Goal: Task Accomplishment & Management: Use online tool/utility

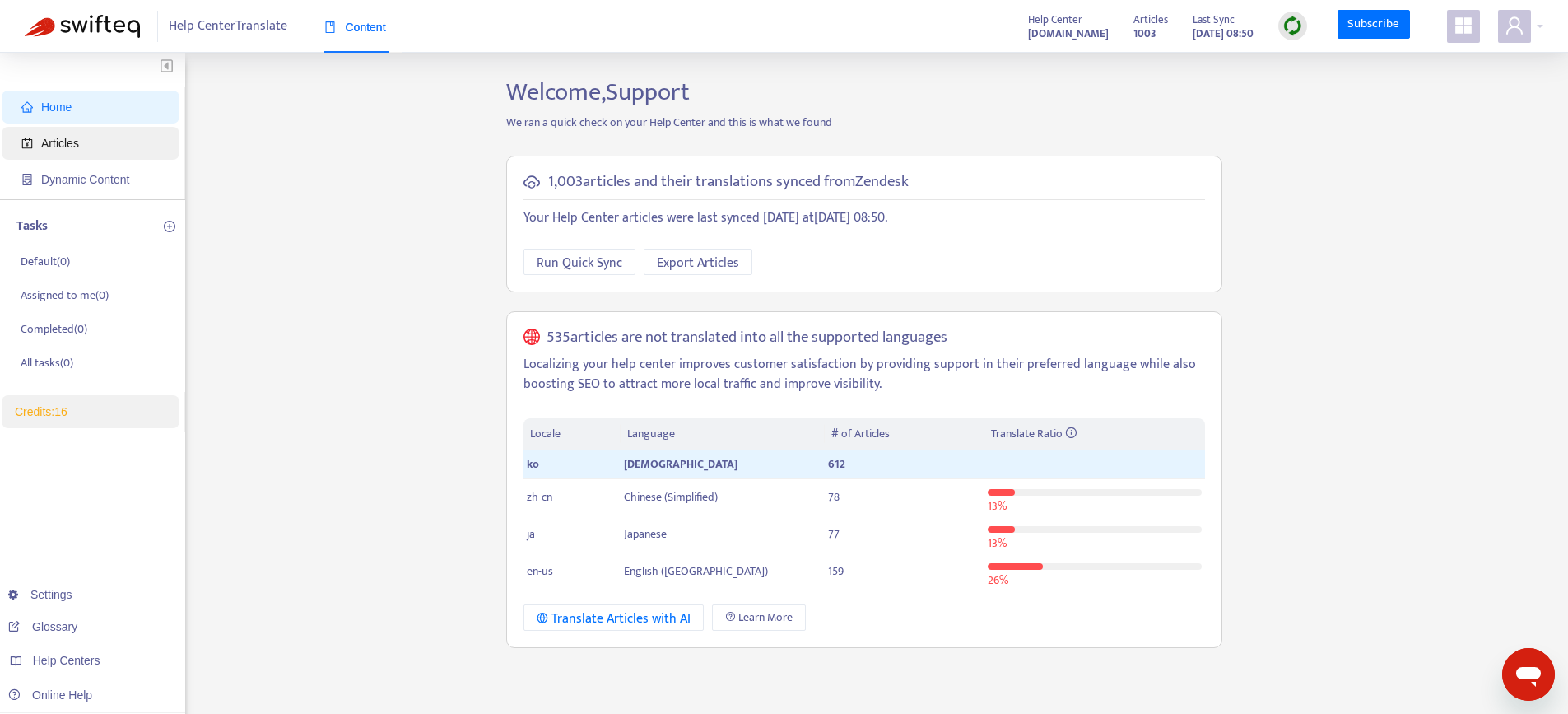
click at [106, 145] on span "Articles" at bounding box center [94, 143] width 145 height 33
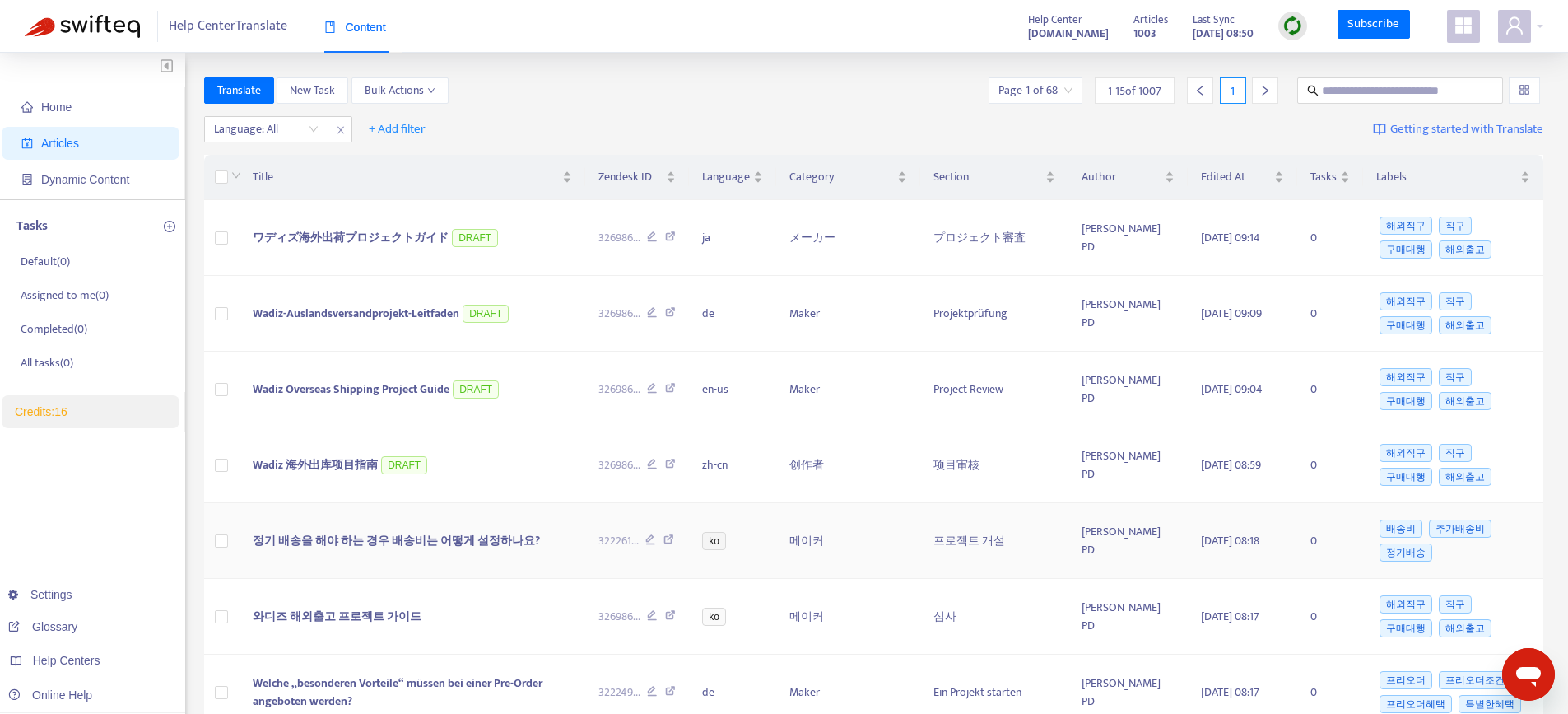
click at [351, 542] on span "정기 배송을 해야 하는 경우 배송비는 어떻게 설정하나요?" at bounding box center [396, 541] width 287 height 19
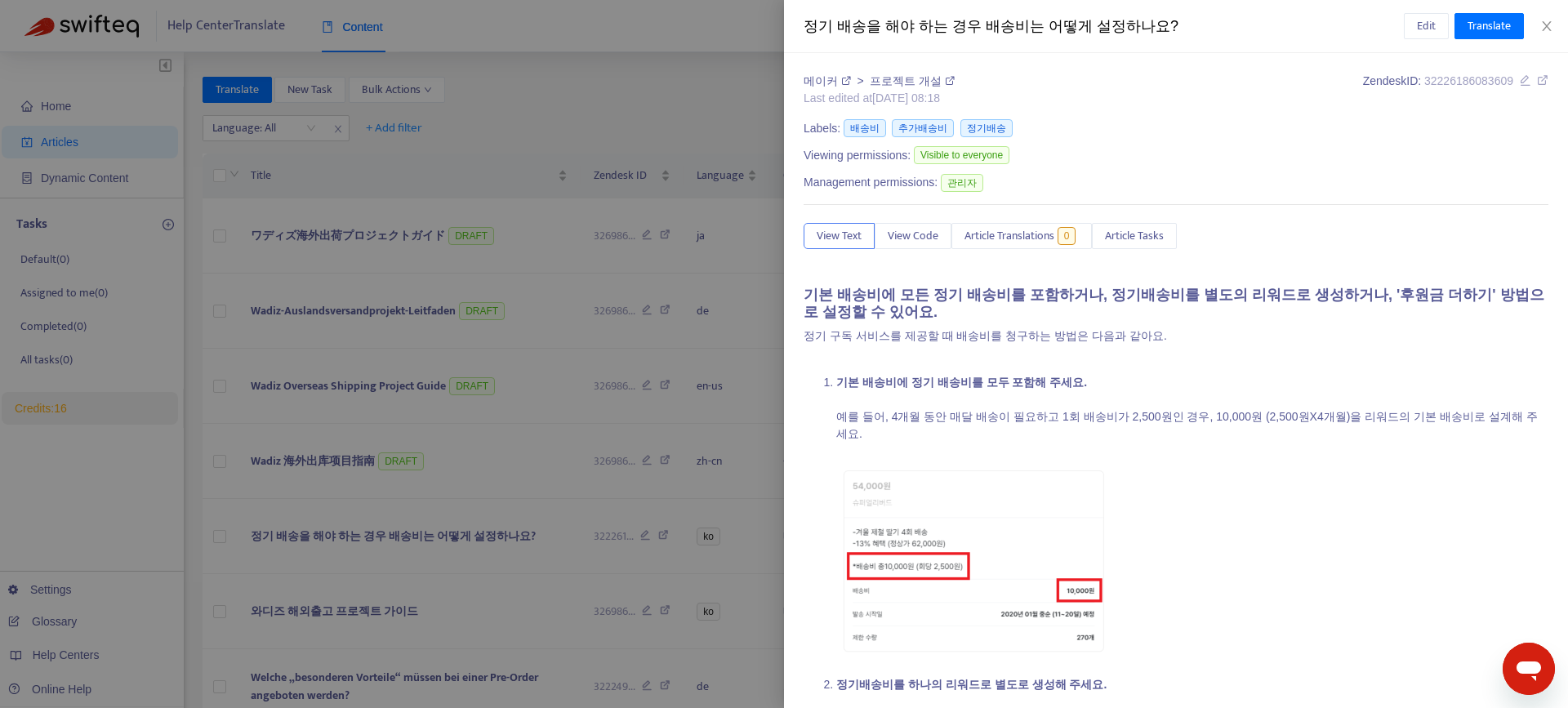
click at [469, 285] on div at bounding box center [784, 354] width 1568 height 708
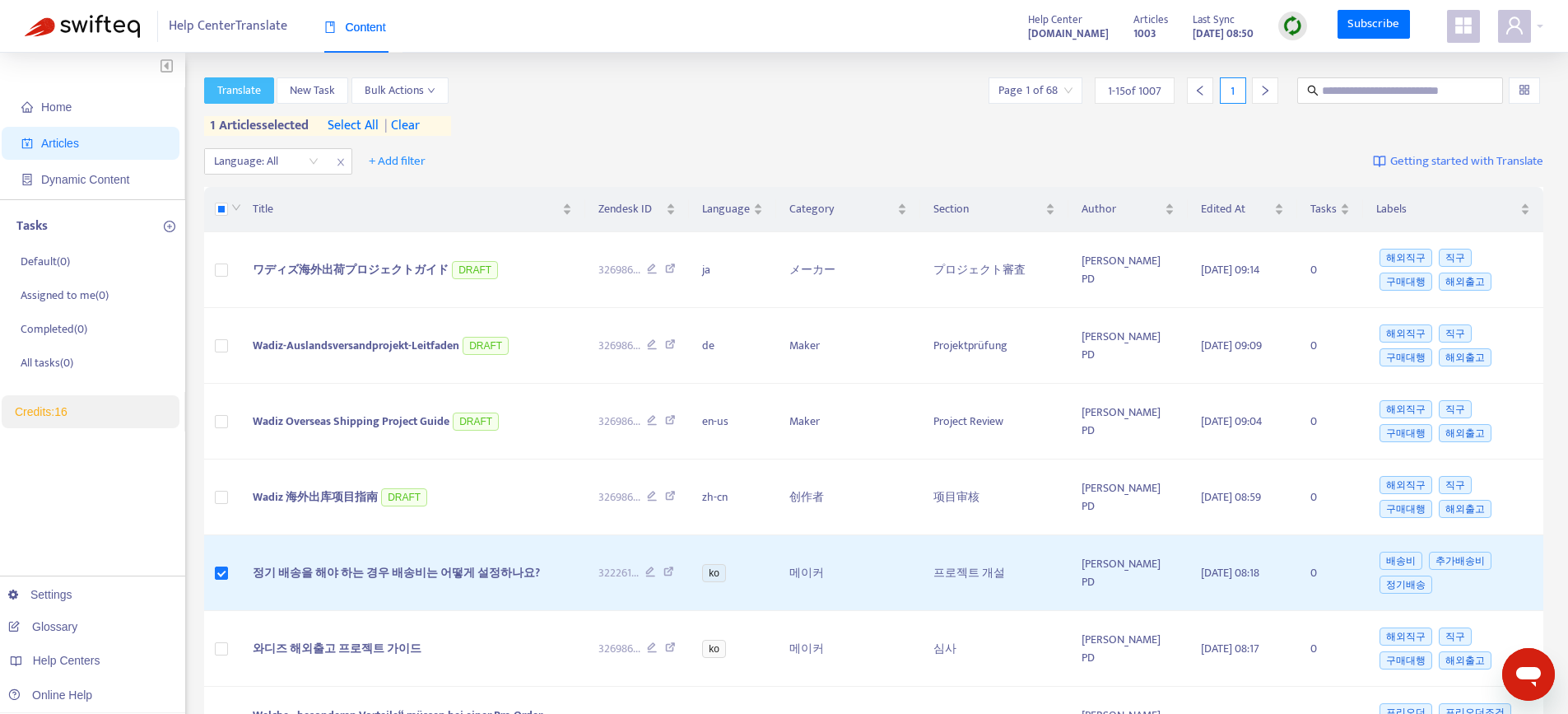
click at [218, 83] on span "Translate" at bounding box center [239, 91] width 44 height 18
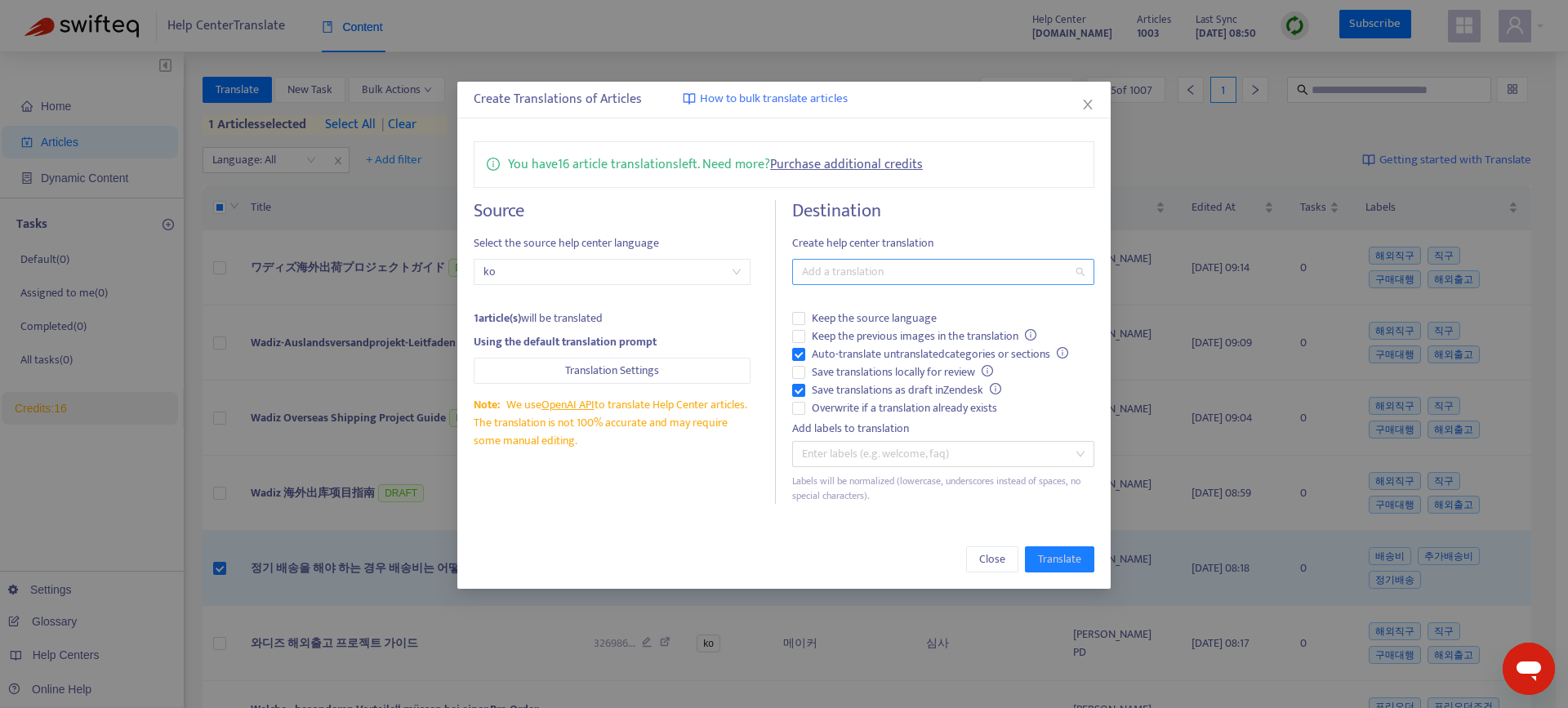
click at [902, 274] on div at bounding box center [934, 272] width 278 height 20
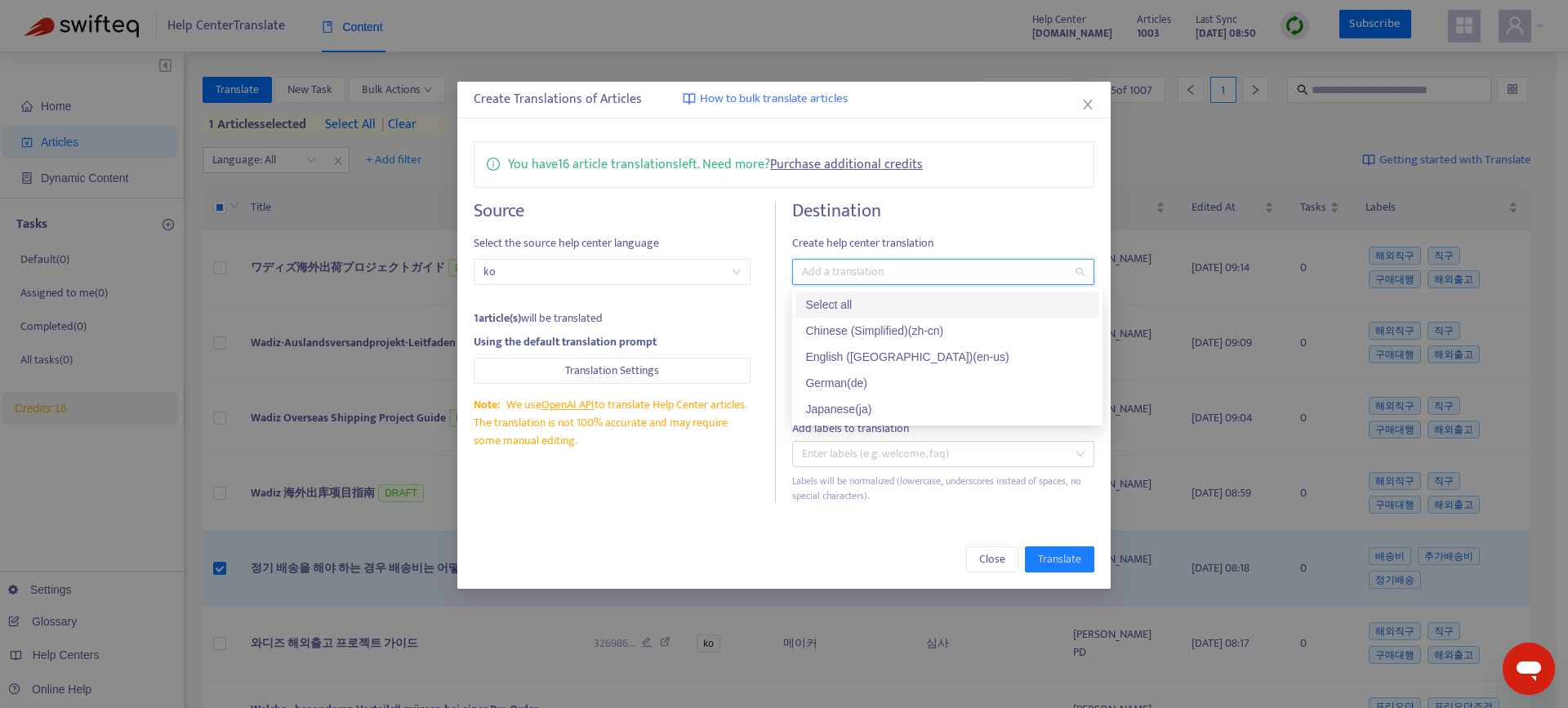
click at [1293, 80] on div "Create Translations of Articles How to bulk translate articles You have 16 arti…" at bounding box center [784, 354] width 1568 height 708
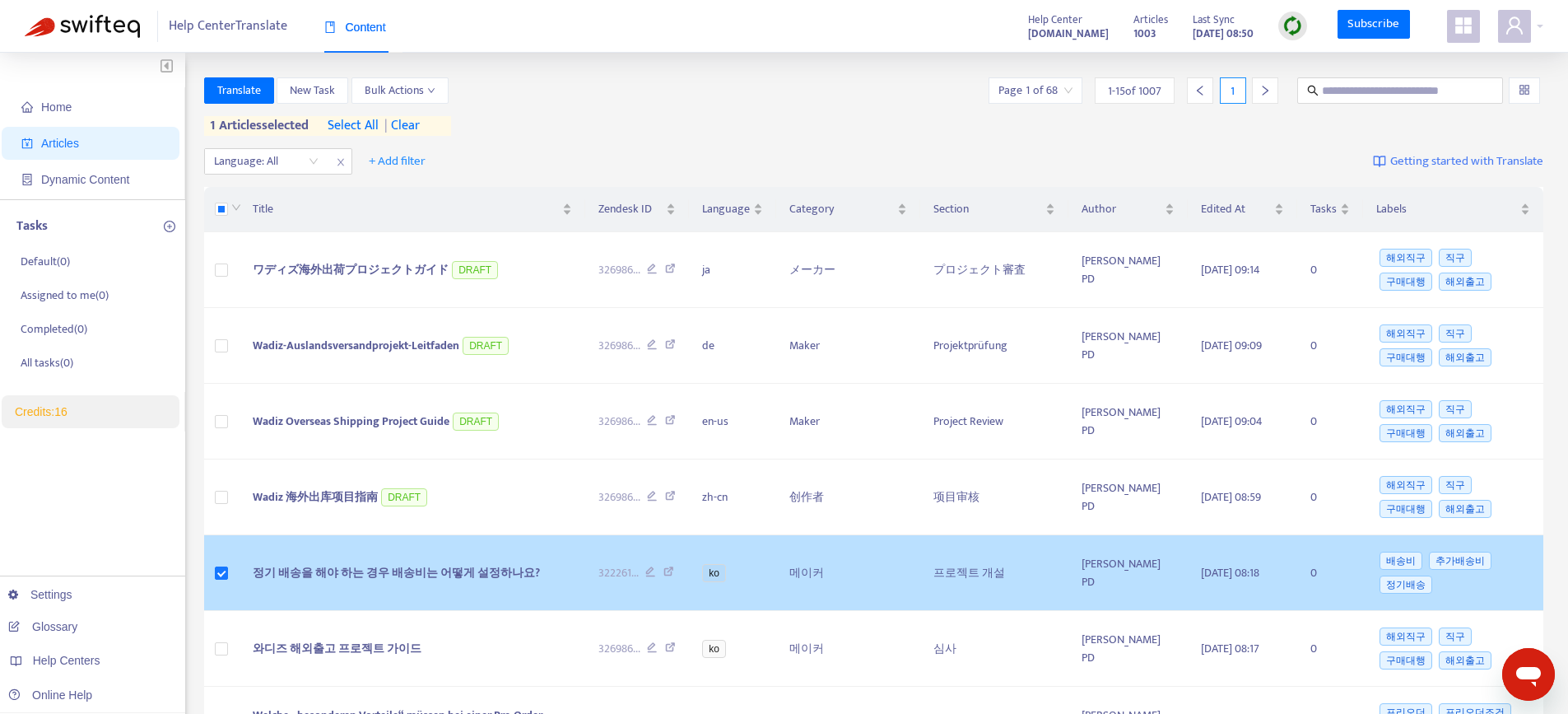
click at [342, 585] on td "정기 배송을 해야 하는 경우 배송비는 어떻게 설정하나요?" at bounding box center [412, 573] width 345 height 76
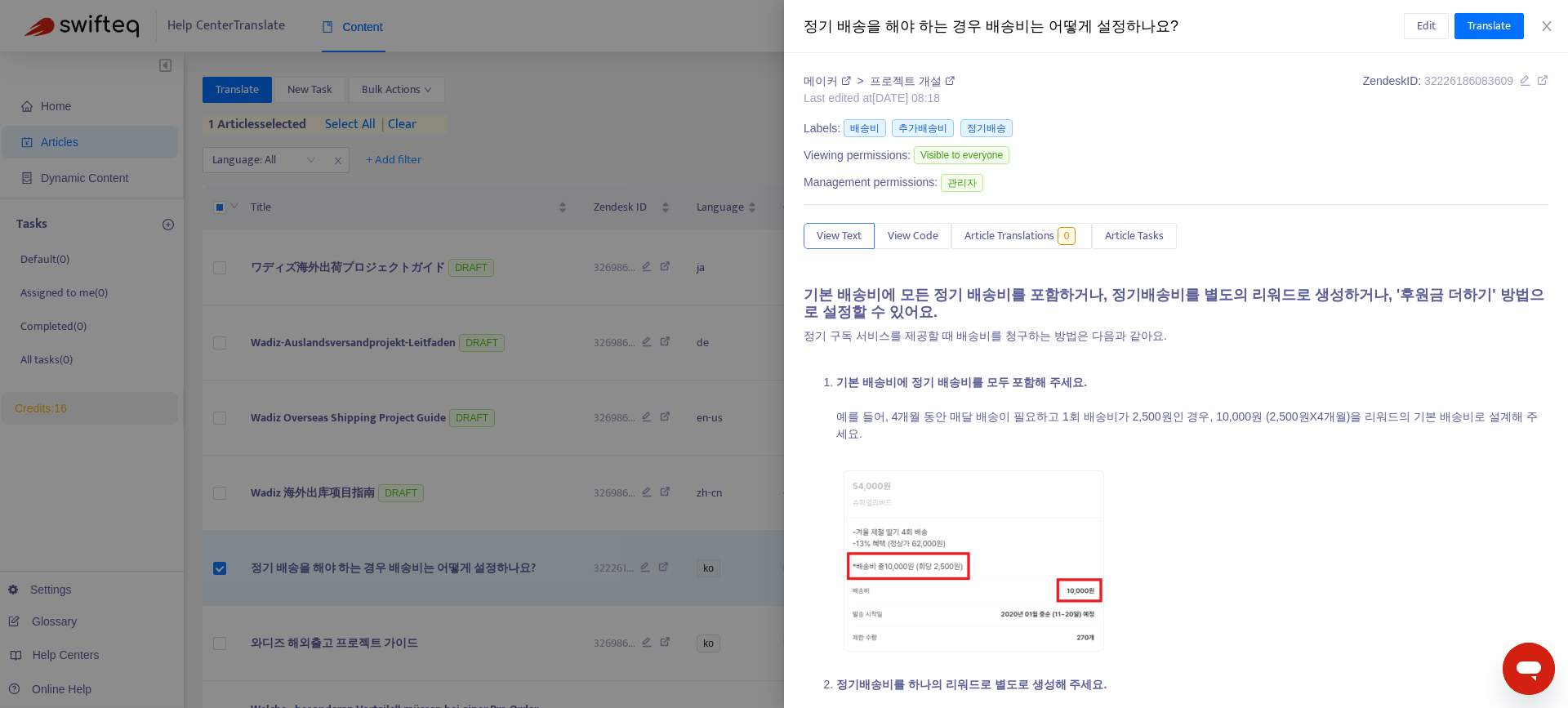
click at [216, 104] on div at bounding box center [784, 354] width 1568 height 708
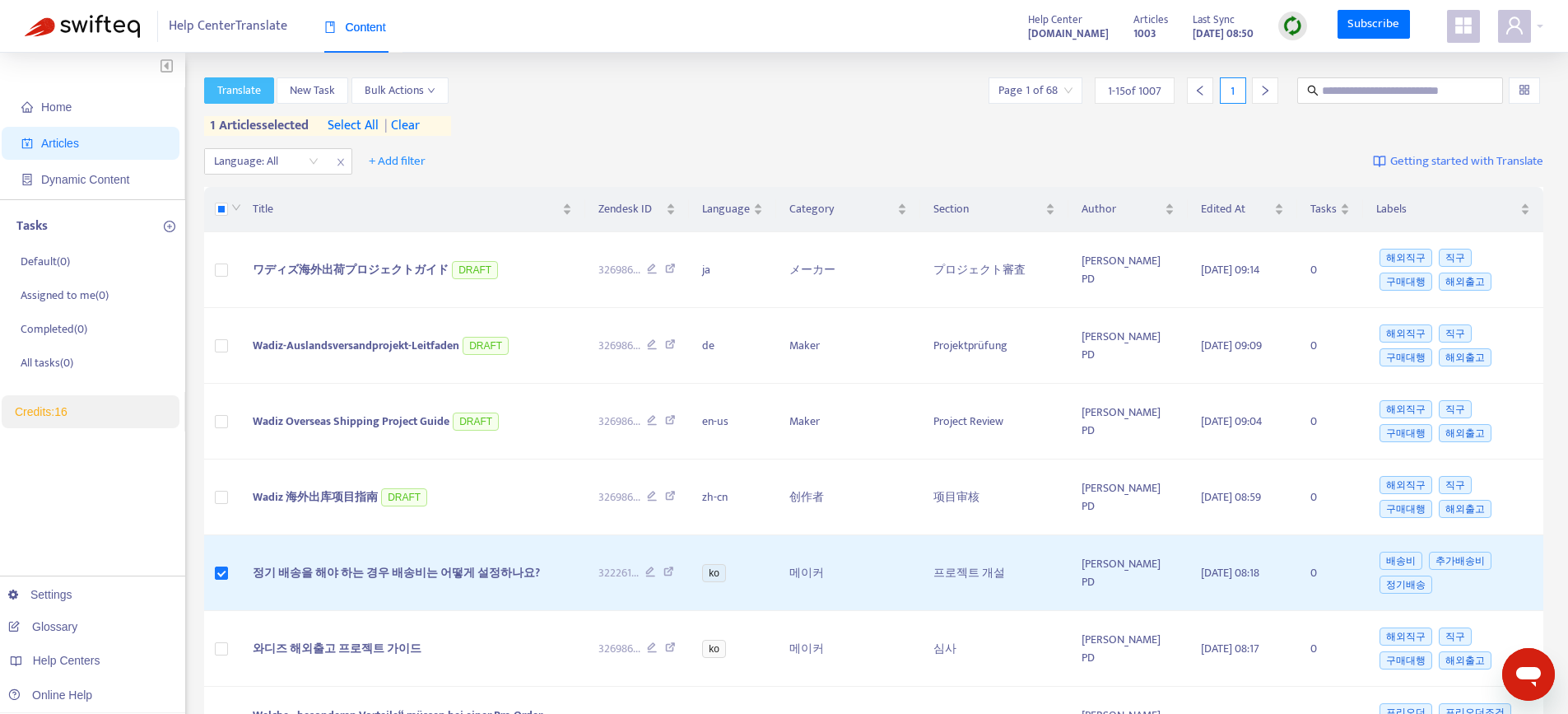
click at [247, 92] on span "Translate" at bounding box center [239, 91] width 44 height 18
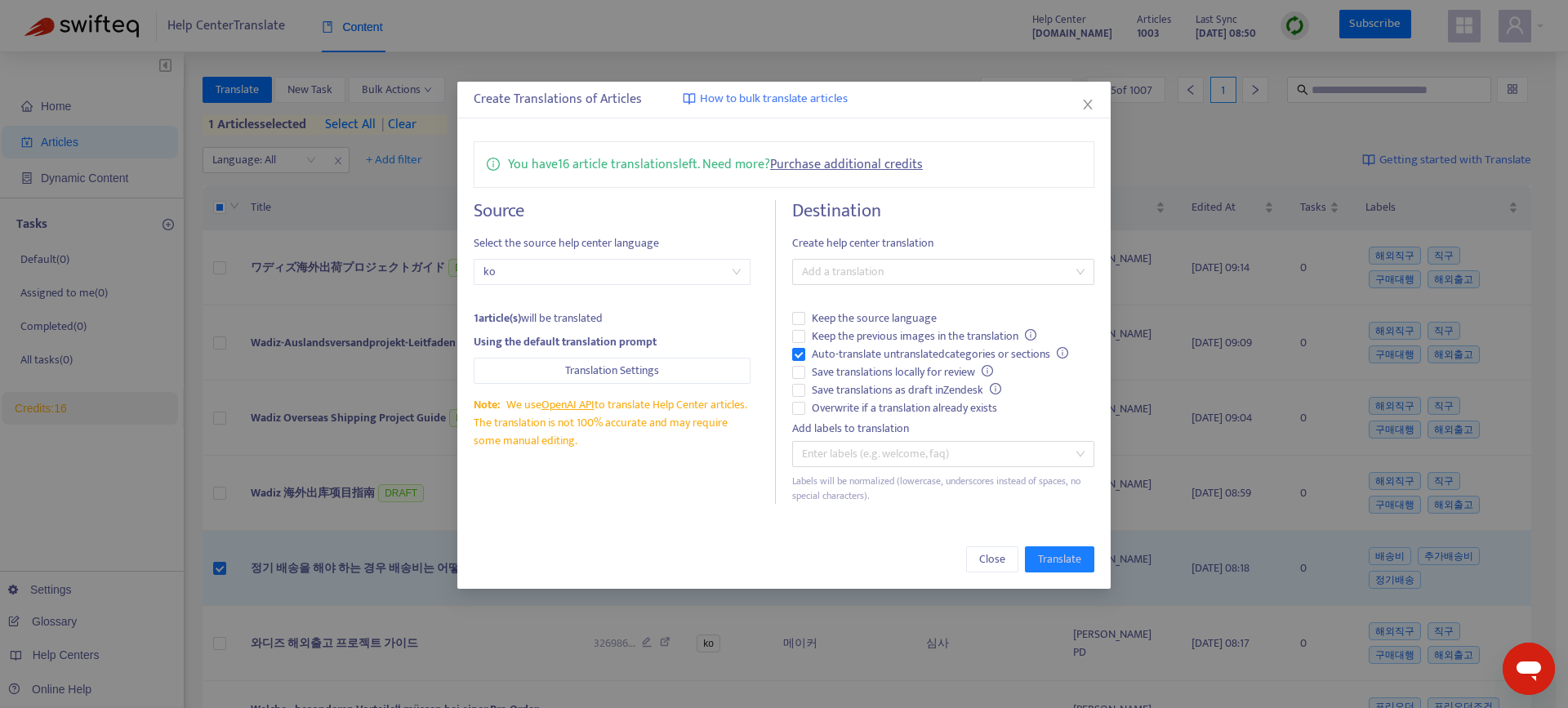
click at [1077, 420] on div "Add labels to translation" at bounding box center [942, 428] width 302 height 18
